Goal: Navigation & Orientation: Find specific page/section

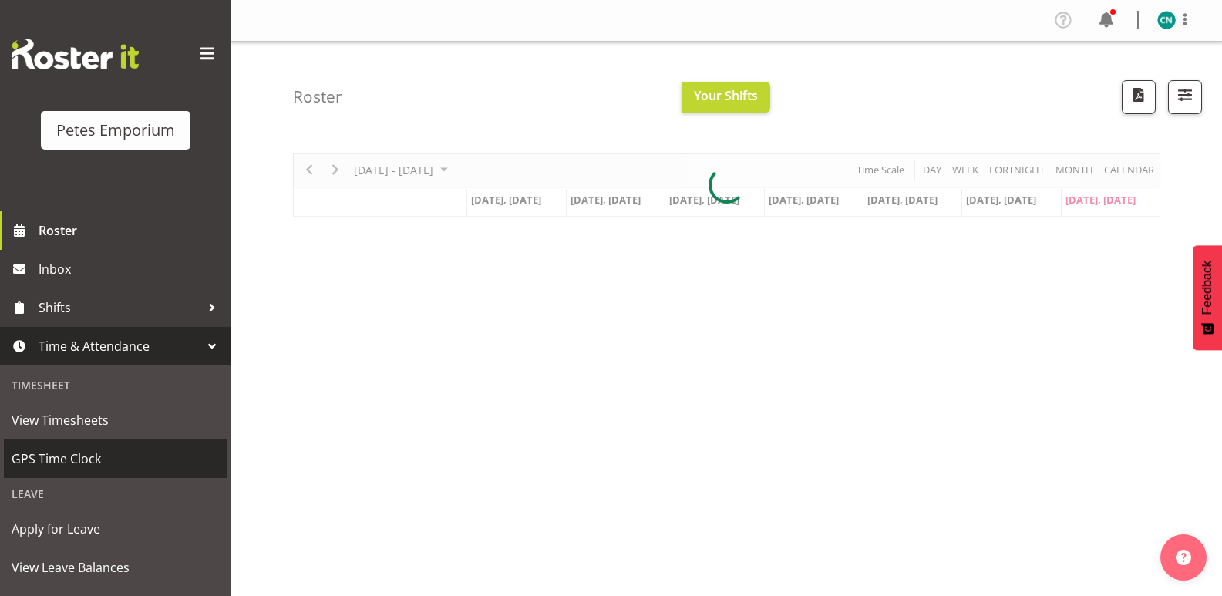
click at [74, 452] on span "GPS Time Clock" at bounding box center [116, 458] width 208 height 23
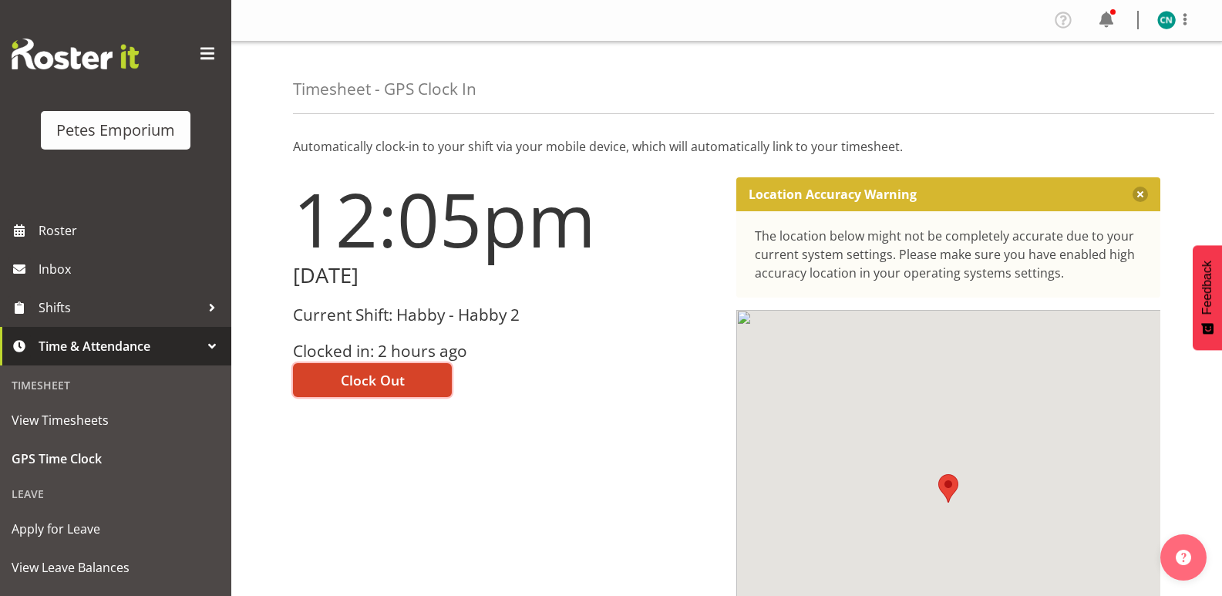
click at [382, 386] on span "Clock Out" at bounding box center [373, 380] width 64 height 20
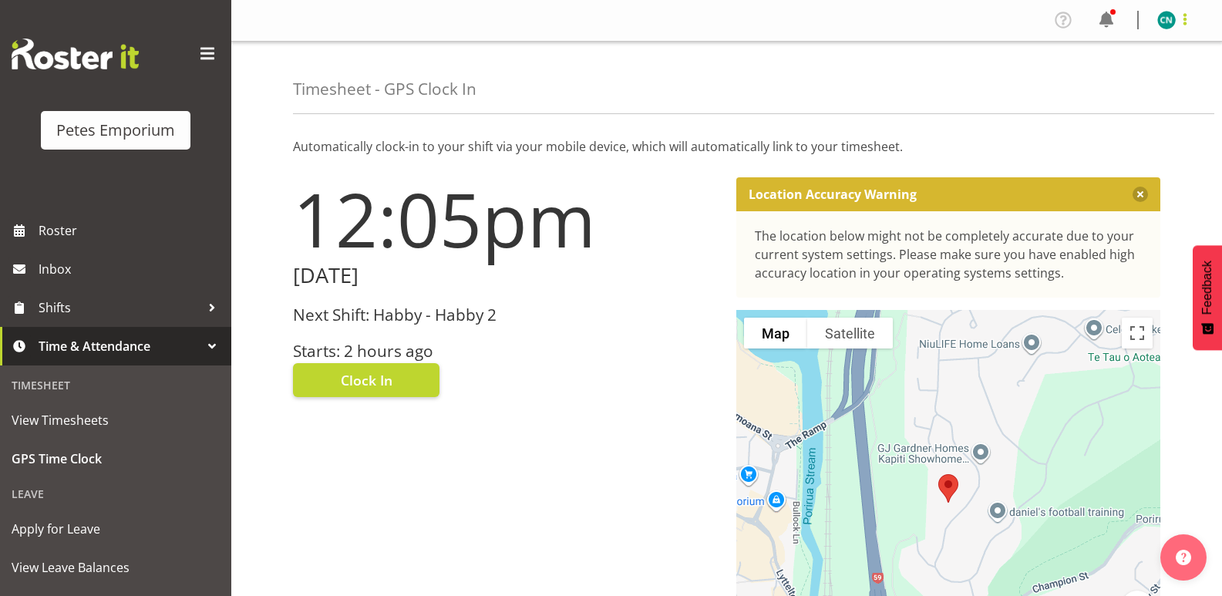
click at [1178, 15] on span at bounding box center [1184, 19] width 18 height 18
click at [1111, 73] on link "Log Out" at bounding box center [1120, 81] width 148 height 28
